Goal: Communication & Community: Answer question/provide support

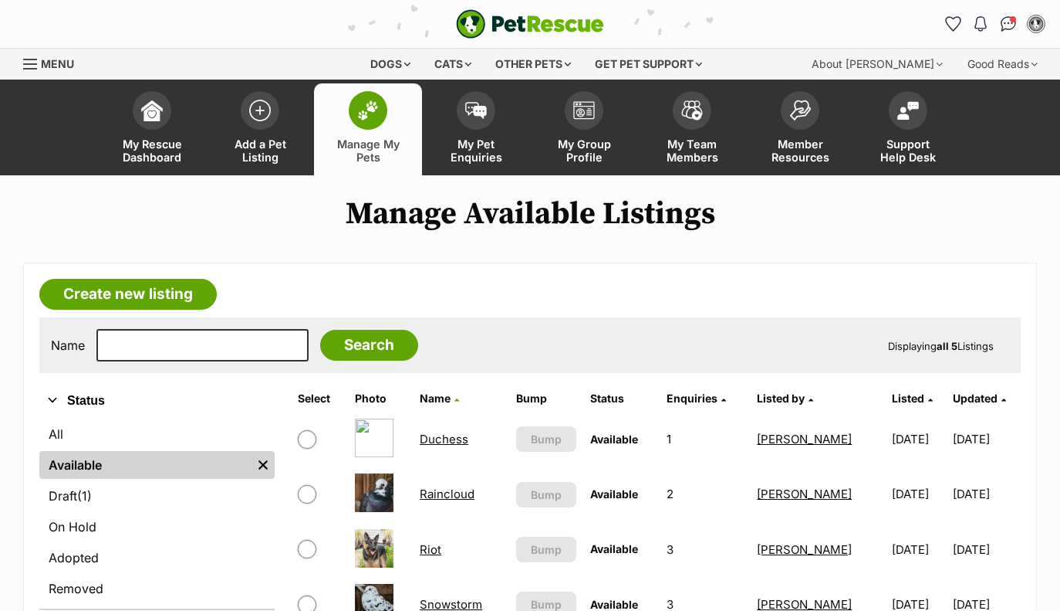
click at [483, 103] on img at bounding box center [476, 110] width 22 height 17
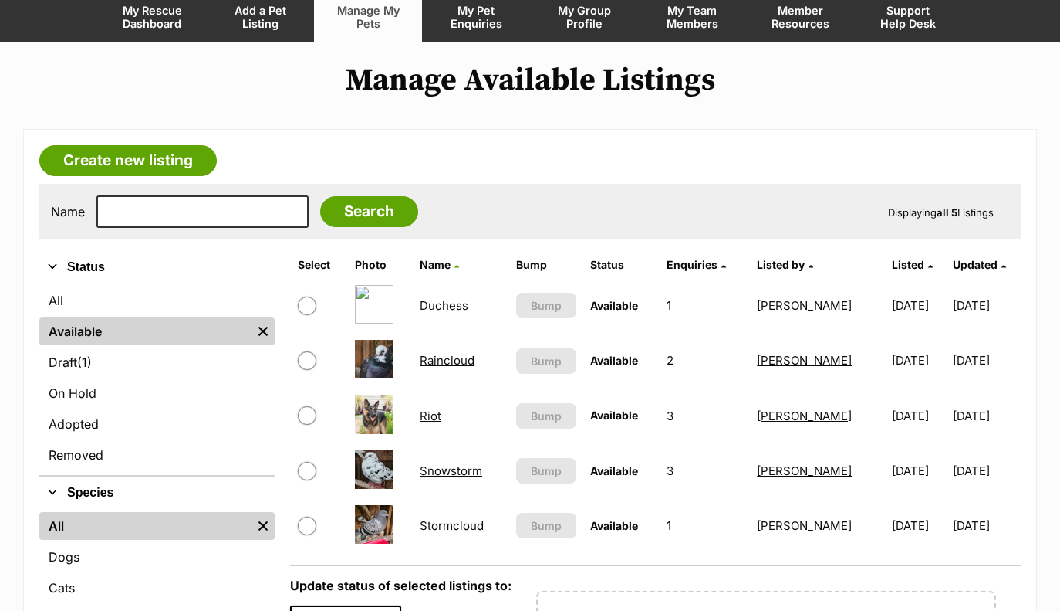
scroll to position [100, 0]
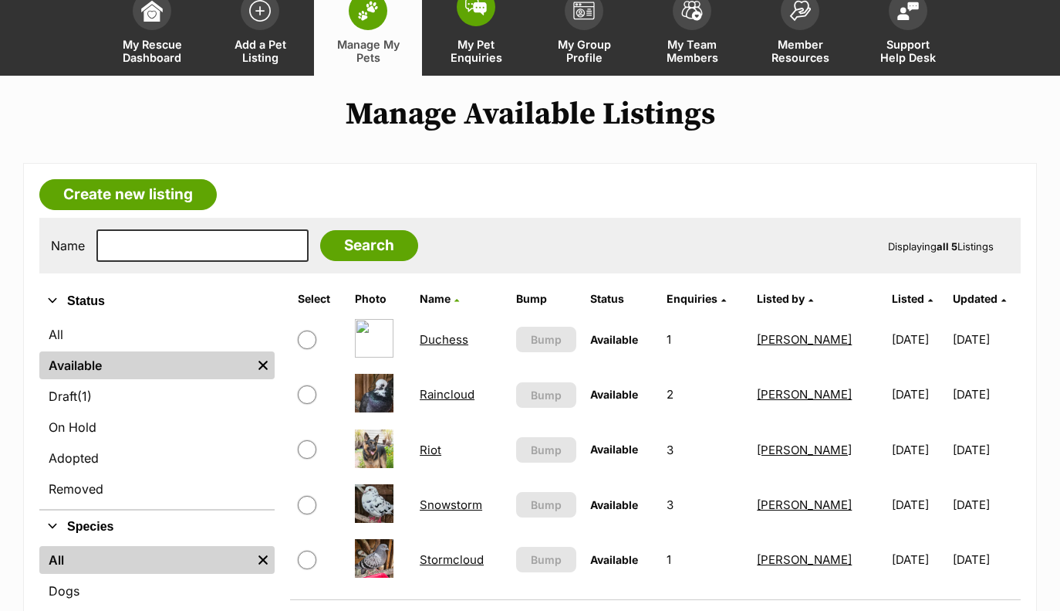
click at [479, 8] on img at bounding box center [476, 6] width 22 height 17
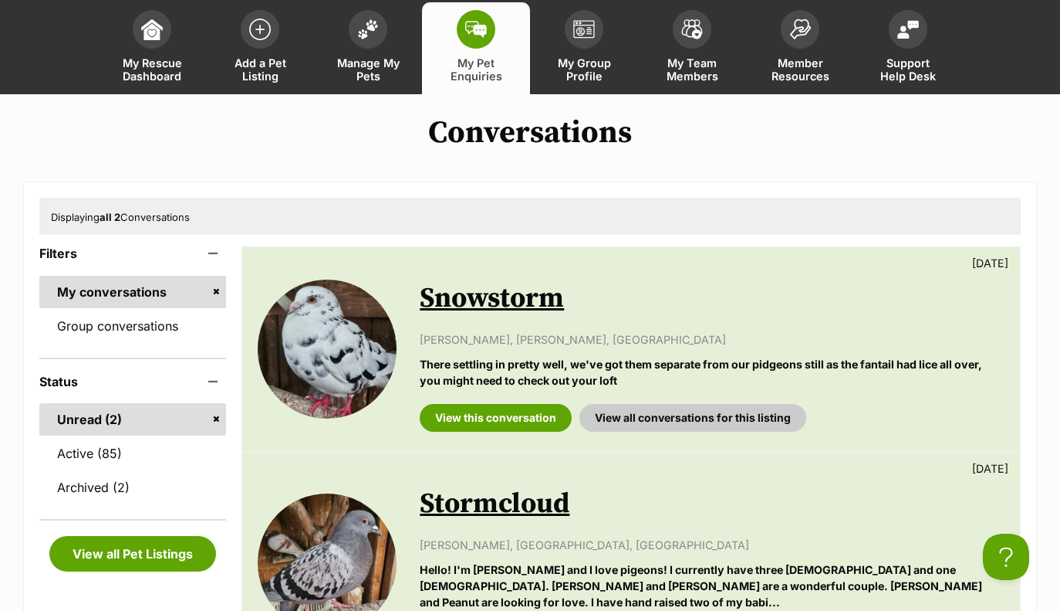
scroll to position [106, 0]
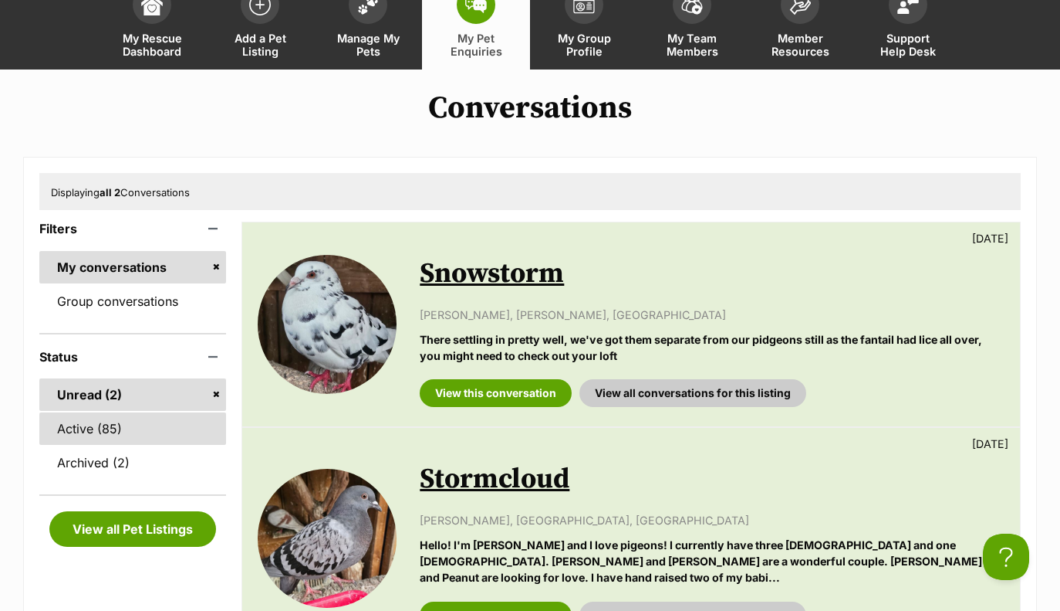
click at [99, 428] on link "Active (85)" at bounding box center [132, 428] width 187 height 32
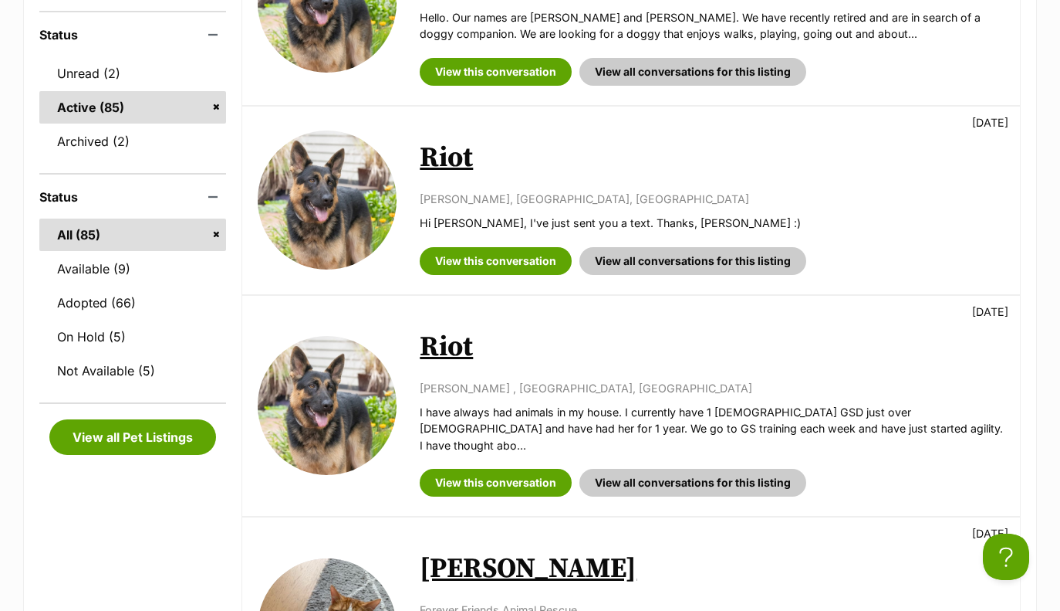
scroll to position [490, 0]
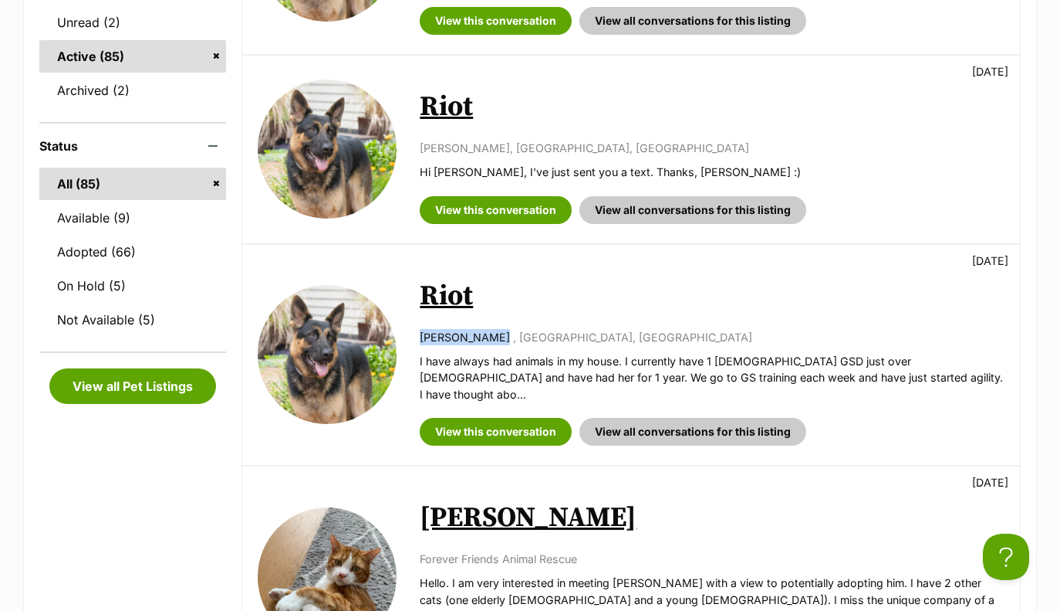
drag, startPoint x: 487, startPoint y: 337, endPoint x: 414, endPoint y: 339, distance: 72.6
click at [414, 339] on div "Available Riot [DATE] [PERSON_NAME] , [GEOGRAPHIC_DATA], [GEOGRAPHIC_DATA] I ha…" at bounding box center [631, 355] width 778 height 220
copy p "[PERSON_NAME]"
